Goal: Check status: Check status

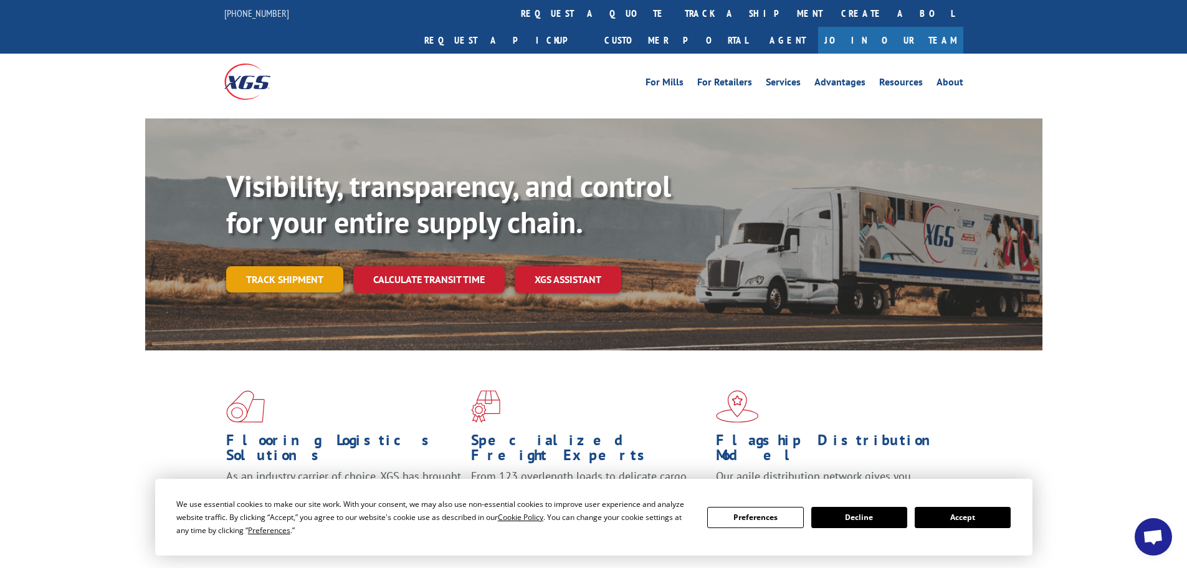
click at [317, 266] on link "Track shipment" at bounding box center [284, 279] width 117 height 26
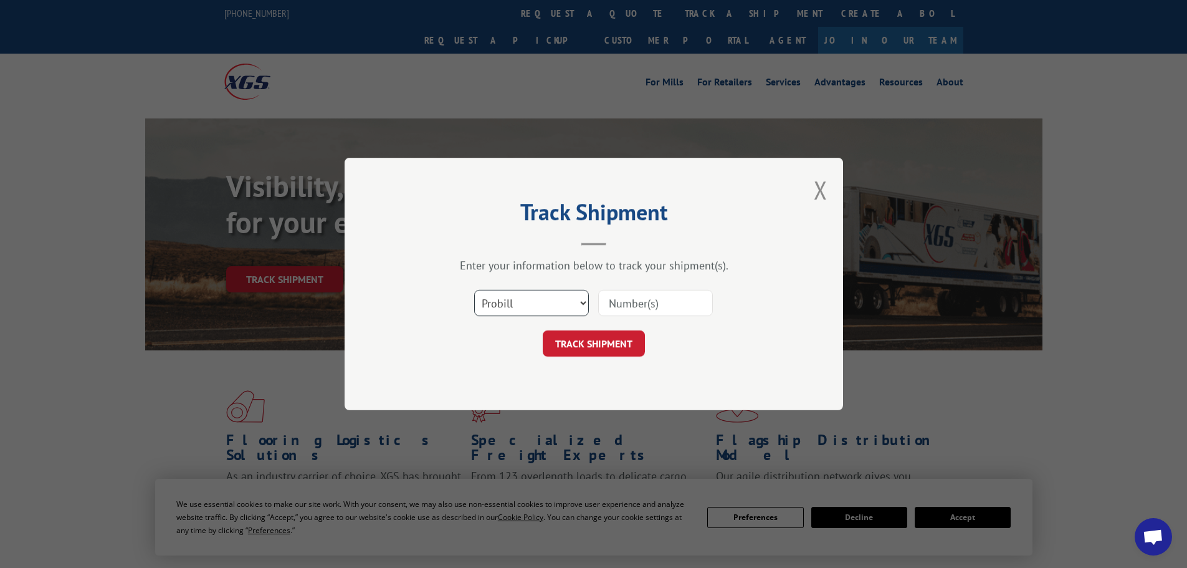
click at [583, 300] on select "Select category... Probill BOL PO" at bounding box center [531, 303] width 115 height 26
select select "bol"
click at [474, 290] on select "Select category... Probill BOL PO" at bounding box center [531, 303] width 115 height 26
click at [629, 300] on input at bounding box center [655, 303] width 115 height 26
paste input "6000891"
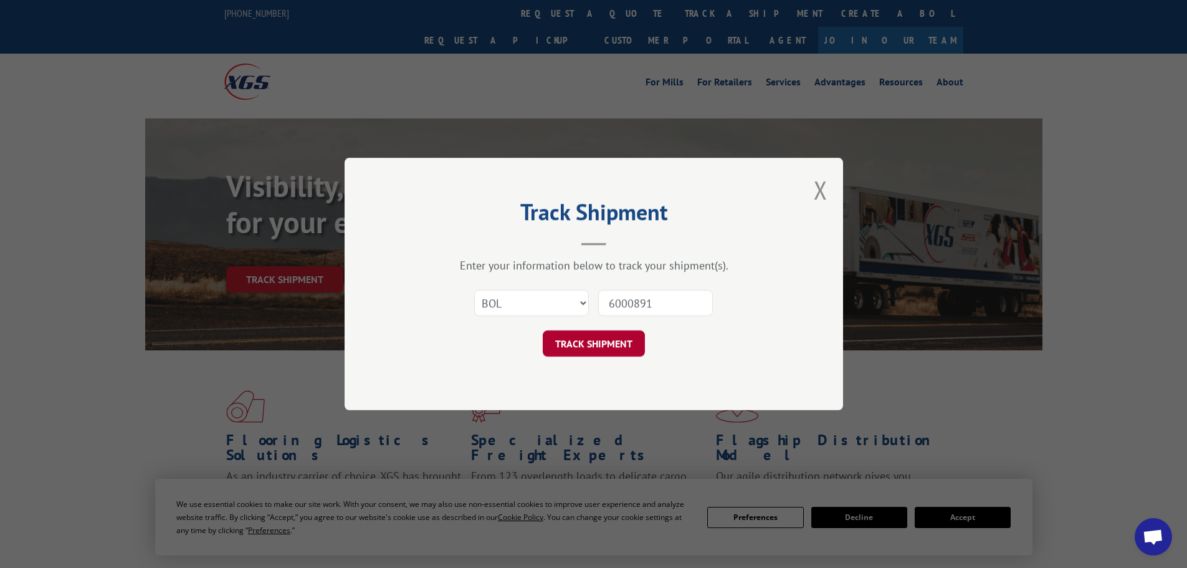
type input "6000891"
click at [597, 348] on button "TRACK SHIPMENT" at bounding box center [594, 343] width 102 height 26
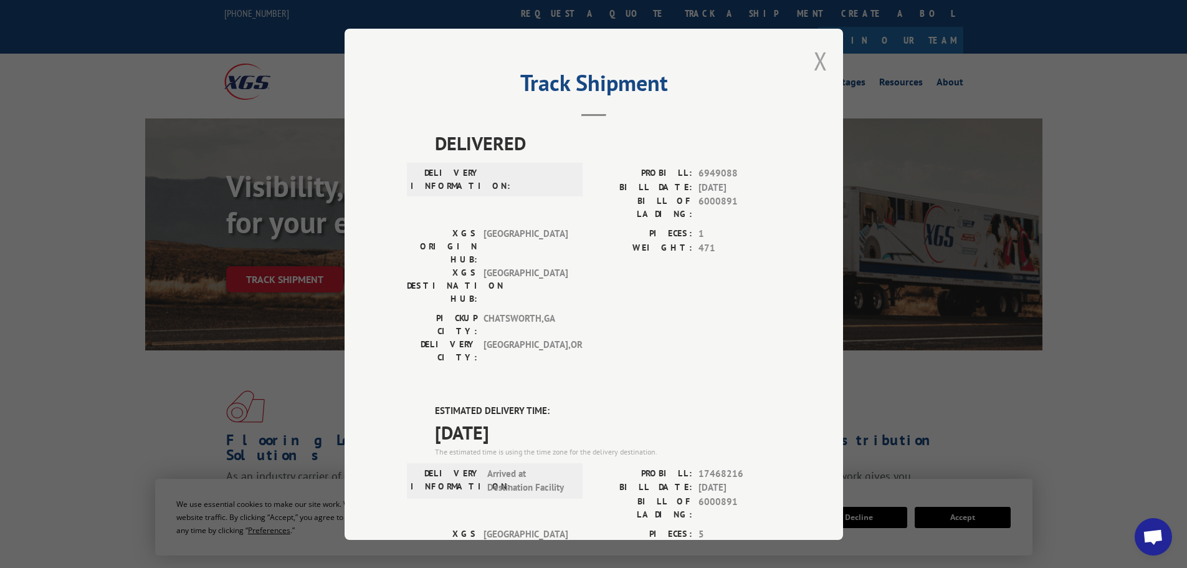
click at [816, 62] on button "Close modal" at bounding box center [821, 60] width 14 height 33
